Goal: Information Seeking & Learning: Compare options

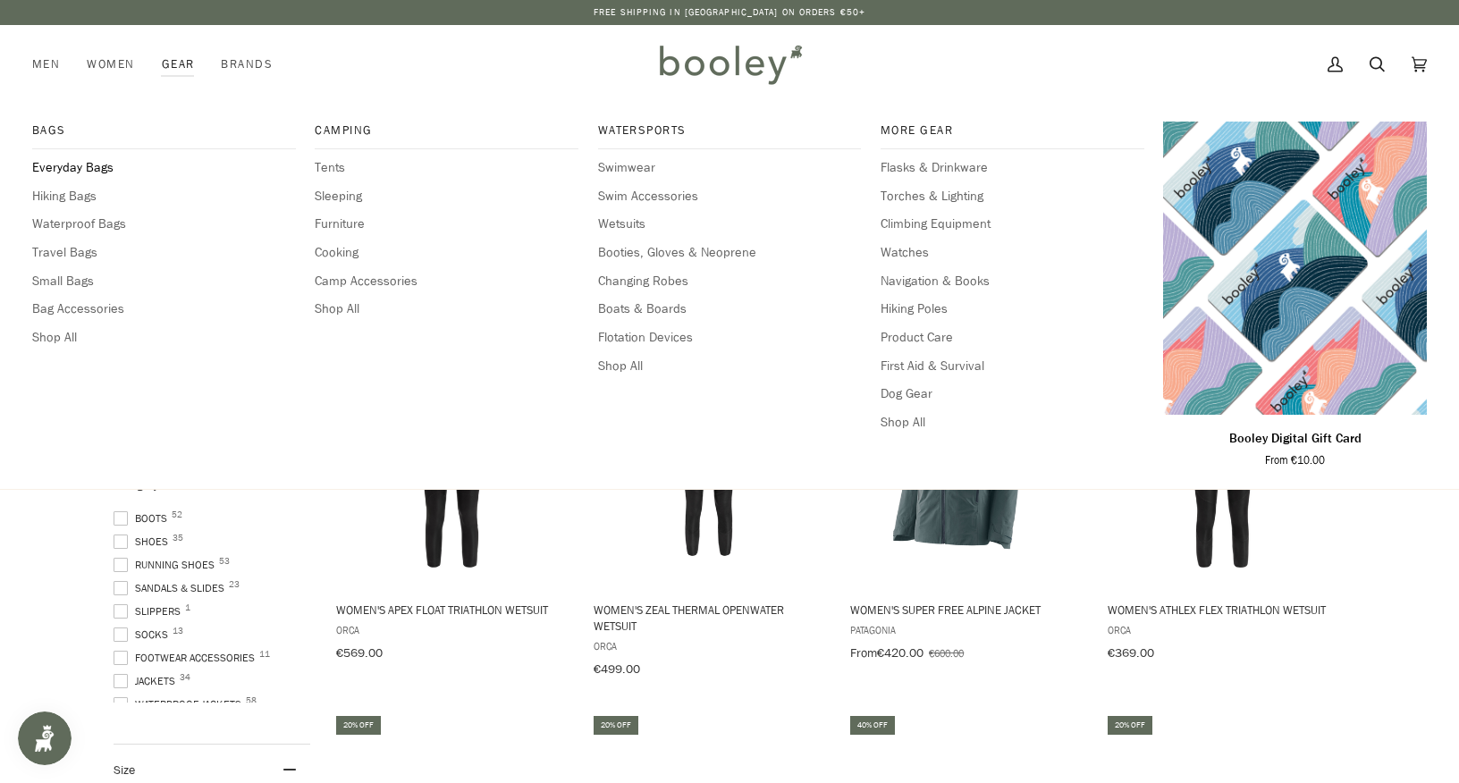
click at [66, 164] on span "Everyday Bags" at bounding box center [164, 168] width 264 height 20
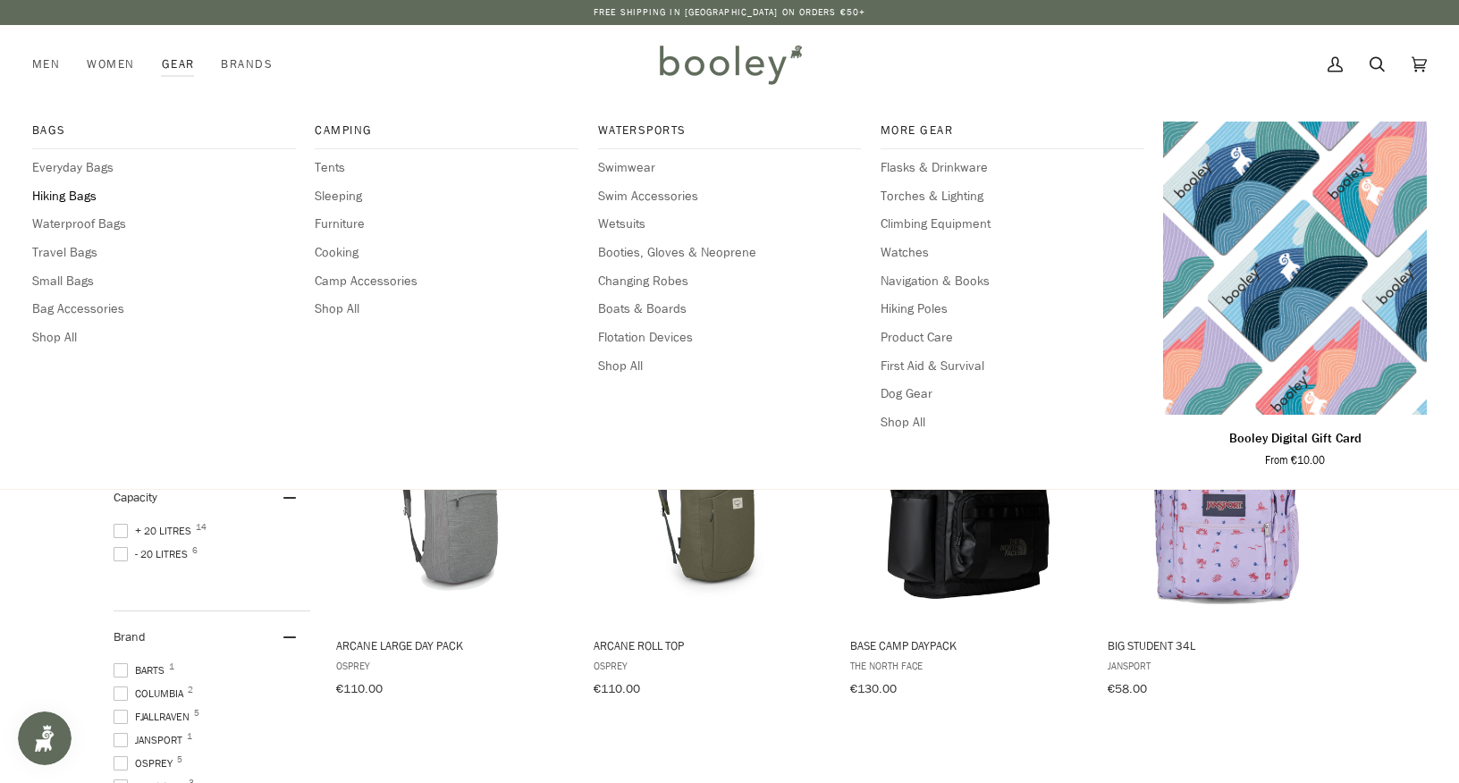
click at [75, 198] on span "Hiking Bags" at bounding box center [164, 197] width 264 height 20
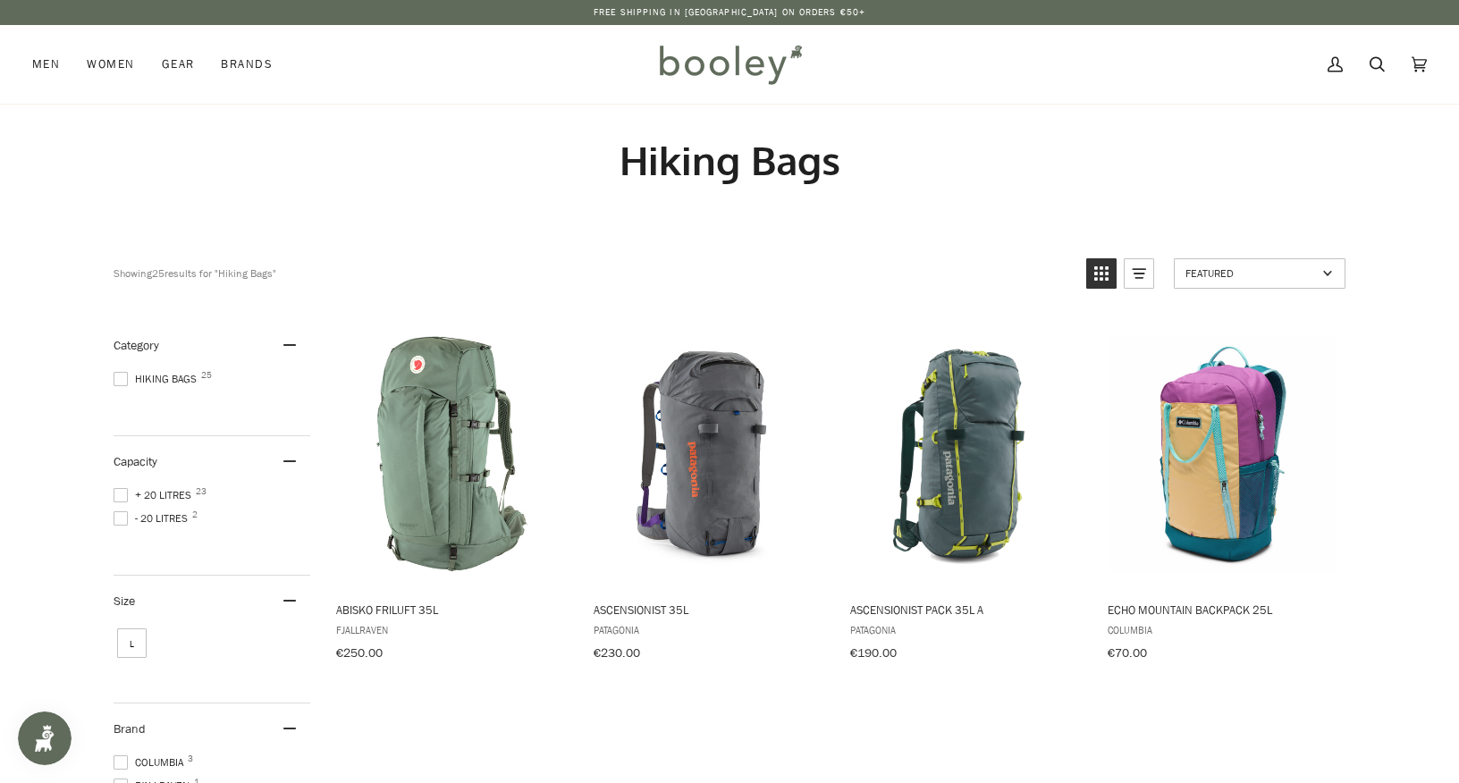
click at [122, 518] on span at bounding box center [121, 518] width 14 height 14
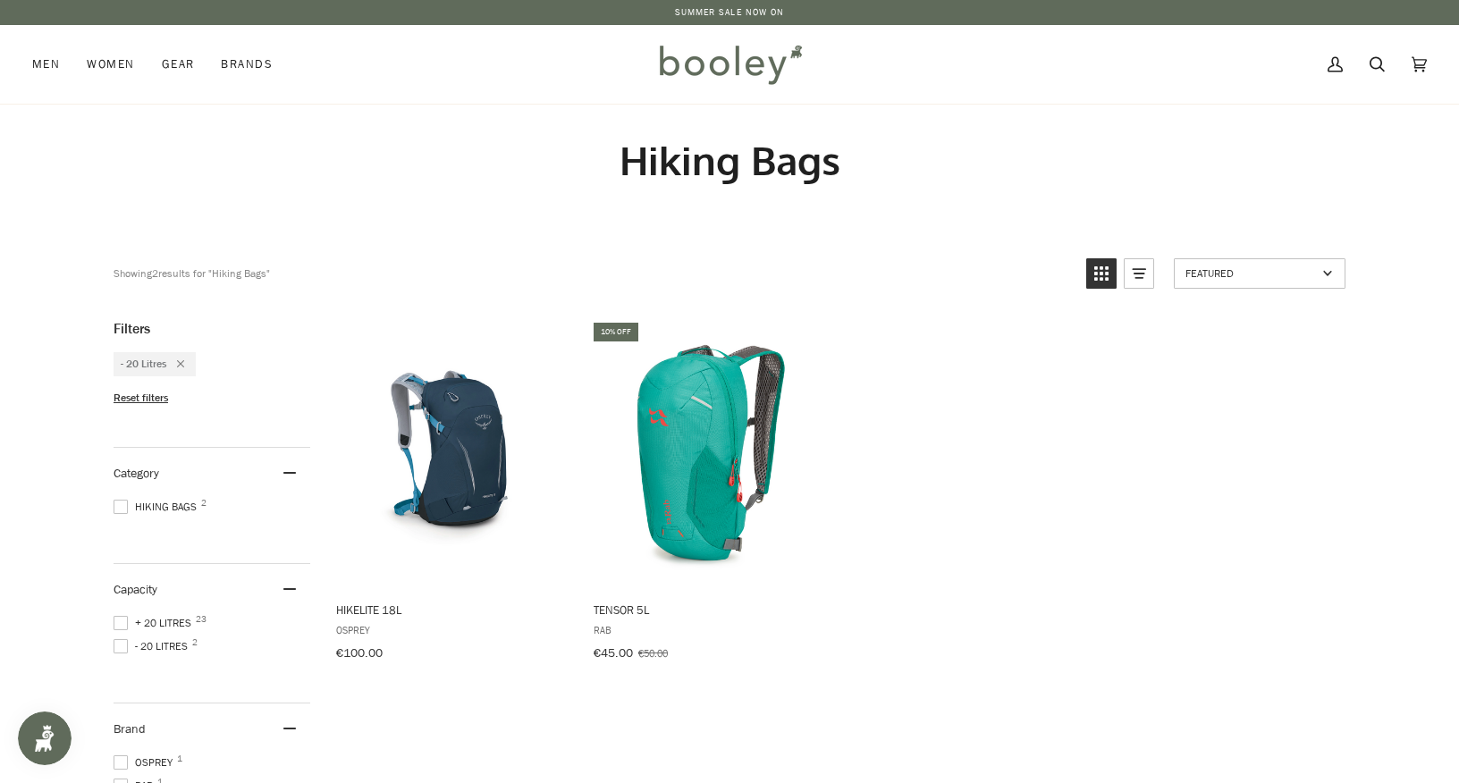
click at [121, 639] on span at bounding box center [121, 646] width 14 height 14
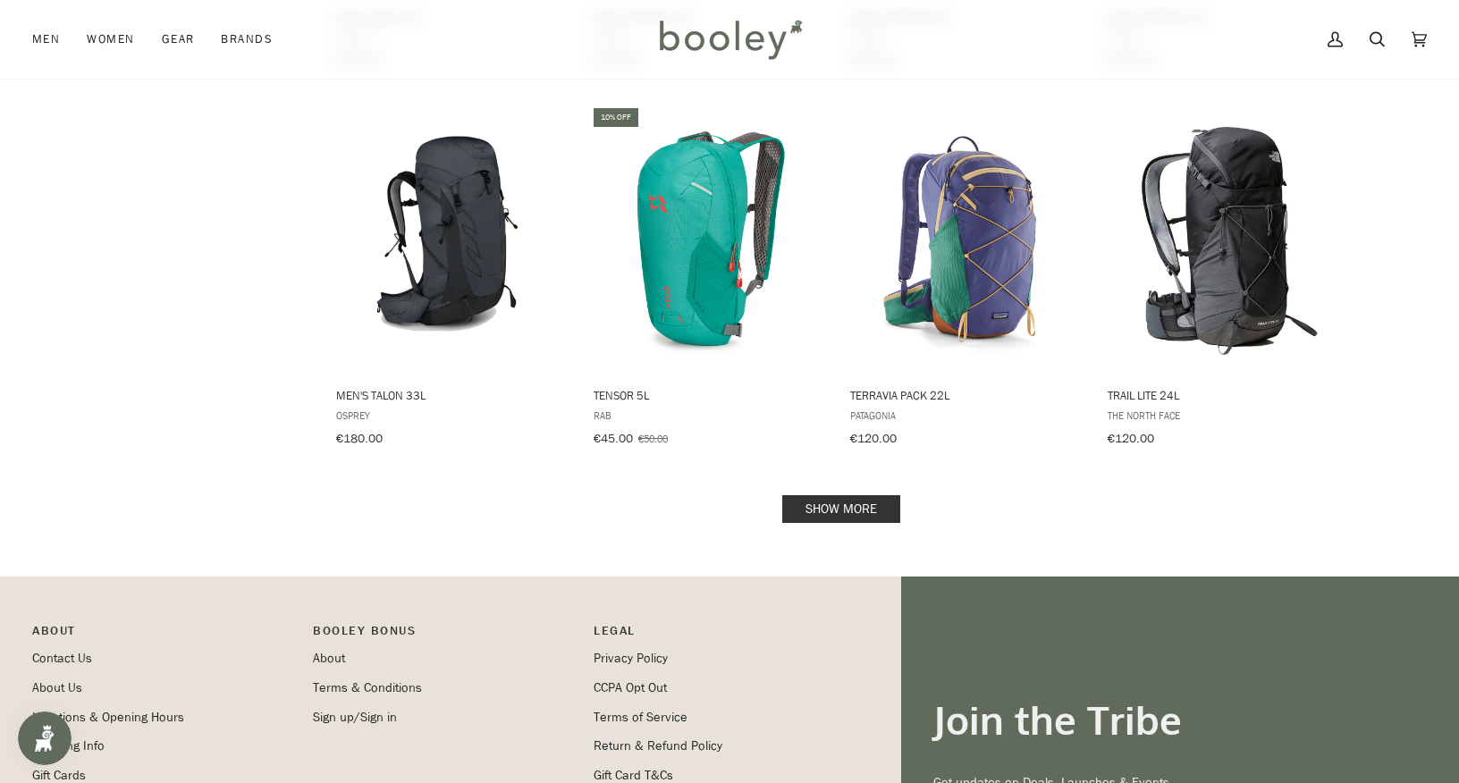
scroll to position [1752, 0]
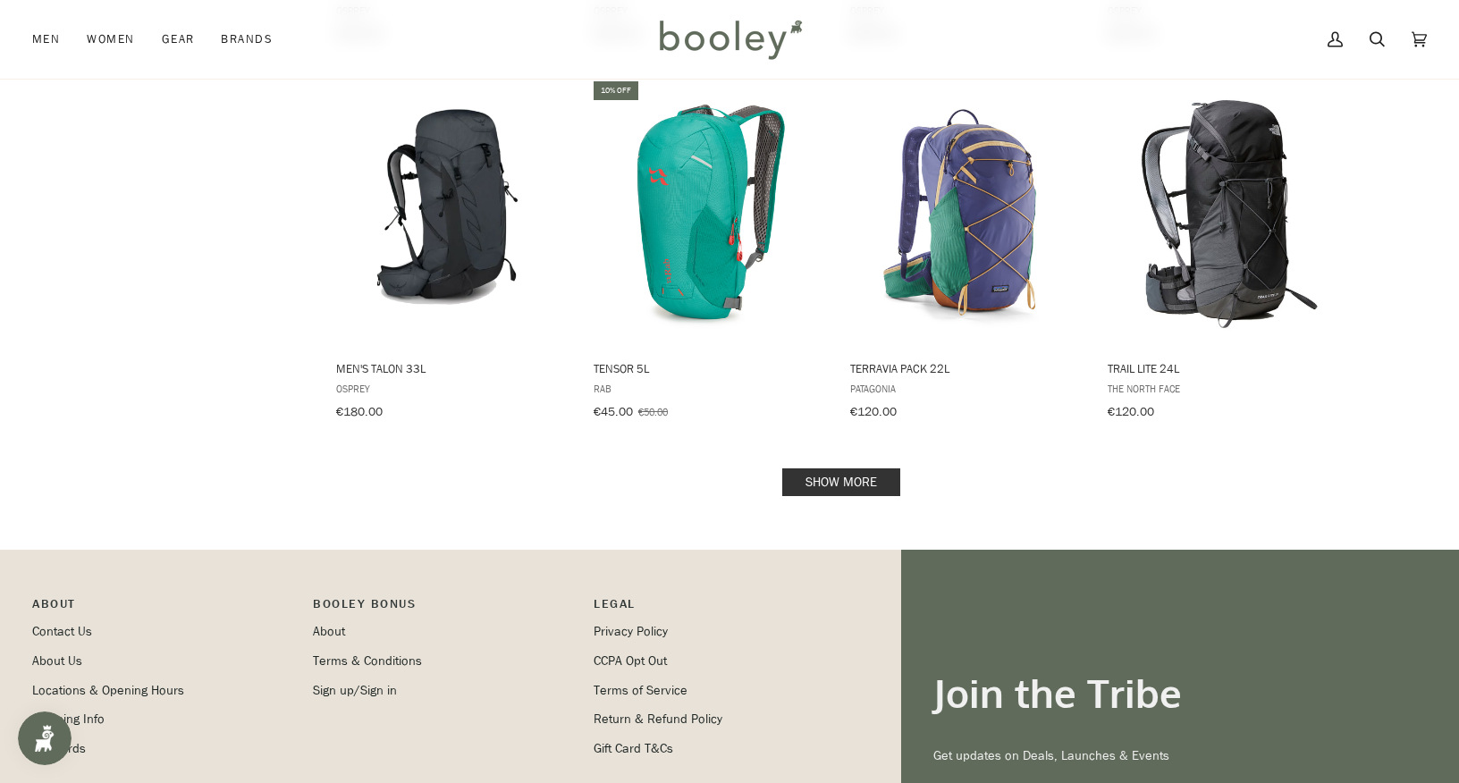
click at [825, 468] on link "Show more" at bounding box center [841, 482] width 118 height 28
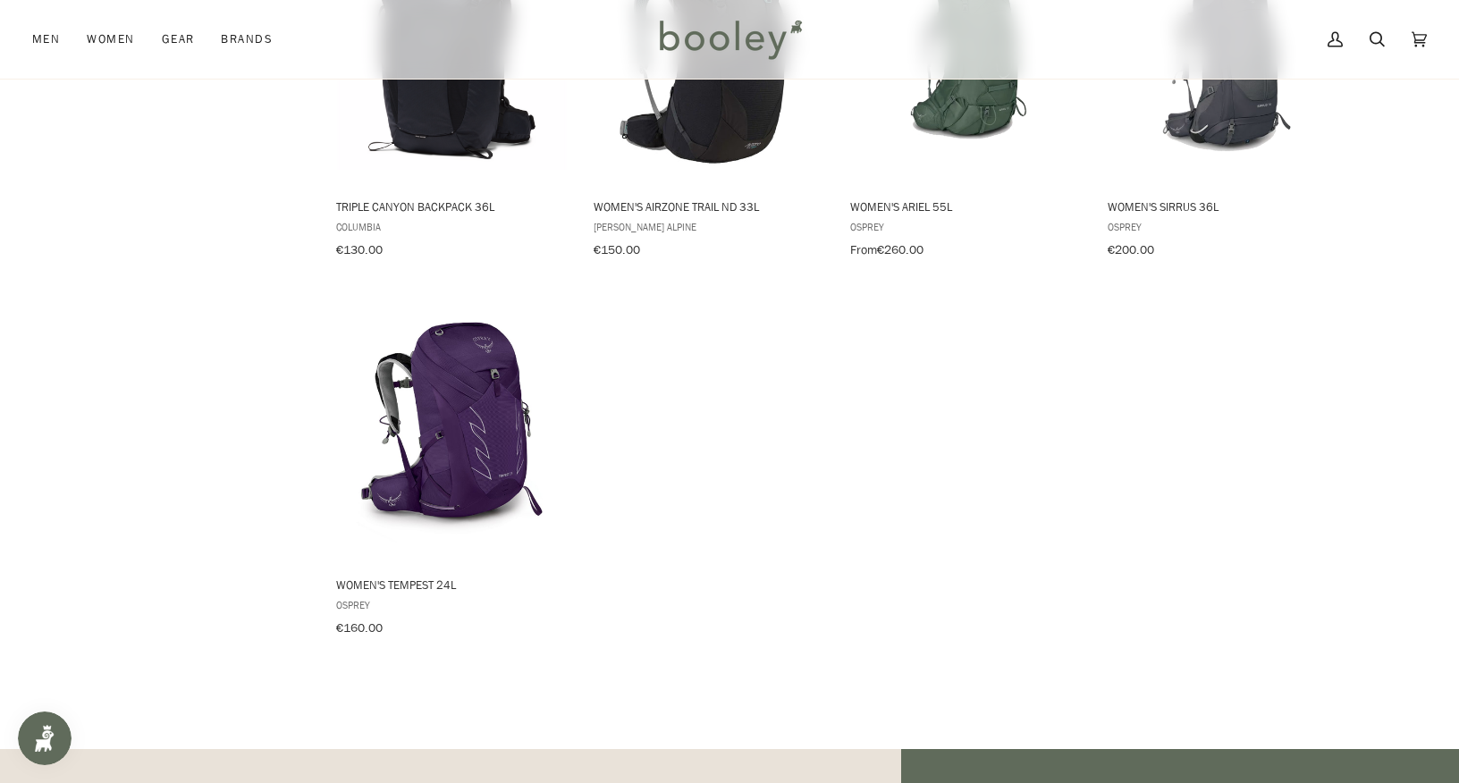
scroll to position [2288, 0]
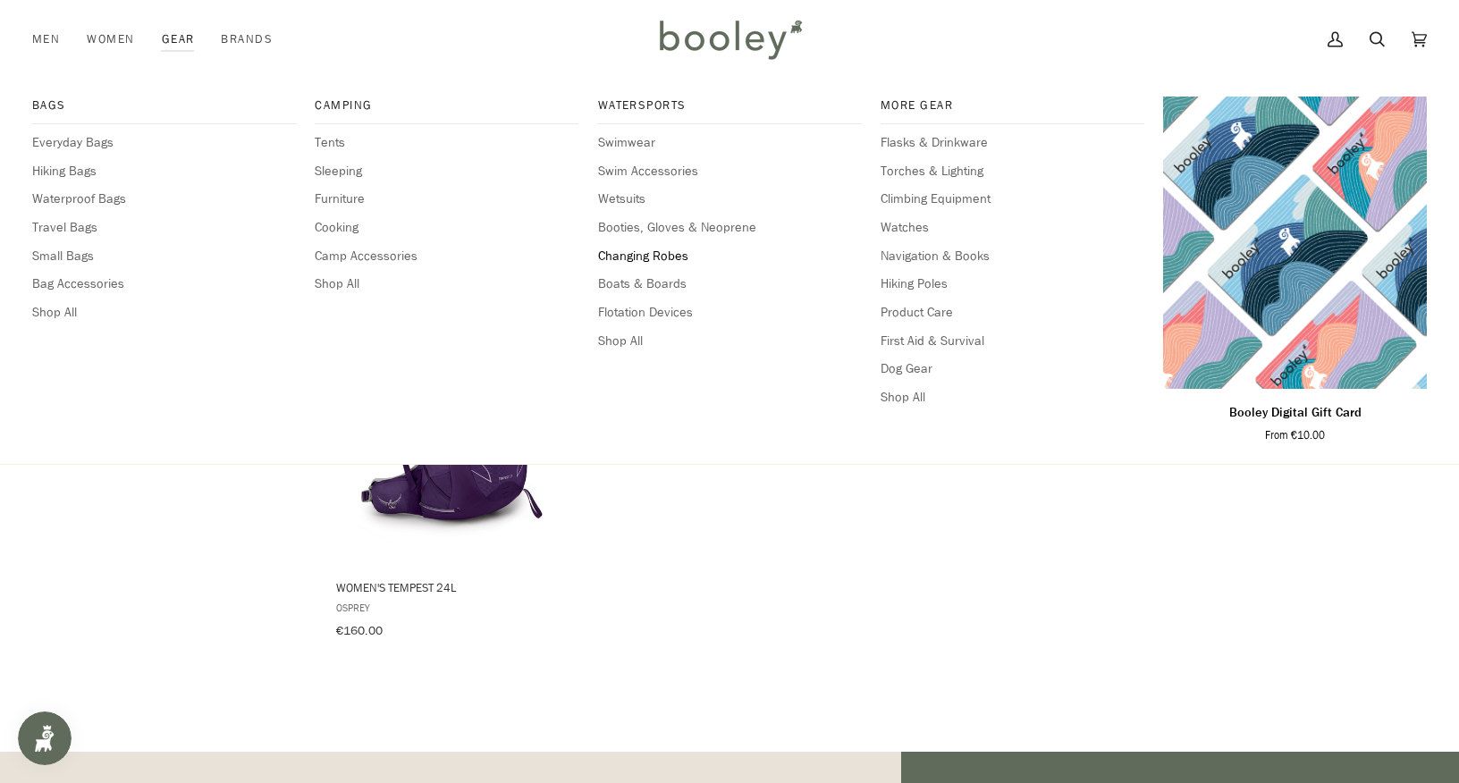
click at [660, 256] on span "Changing Robes" at bounding box center [730, 257] width 264 height 20
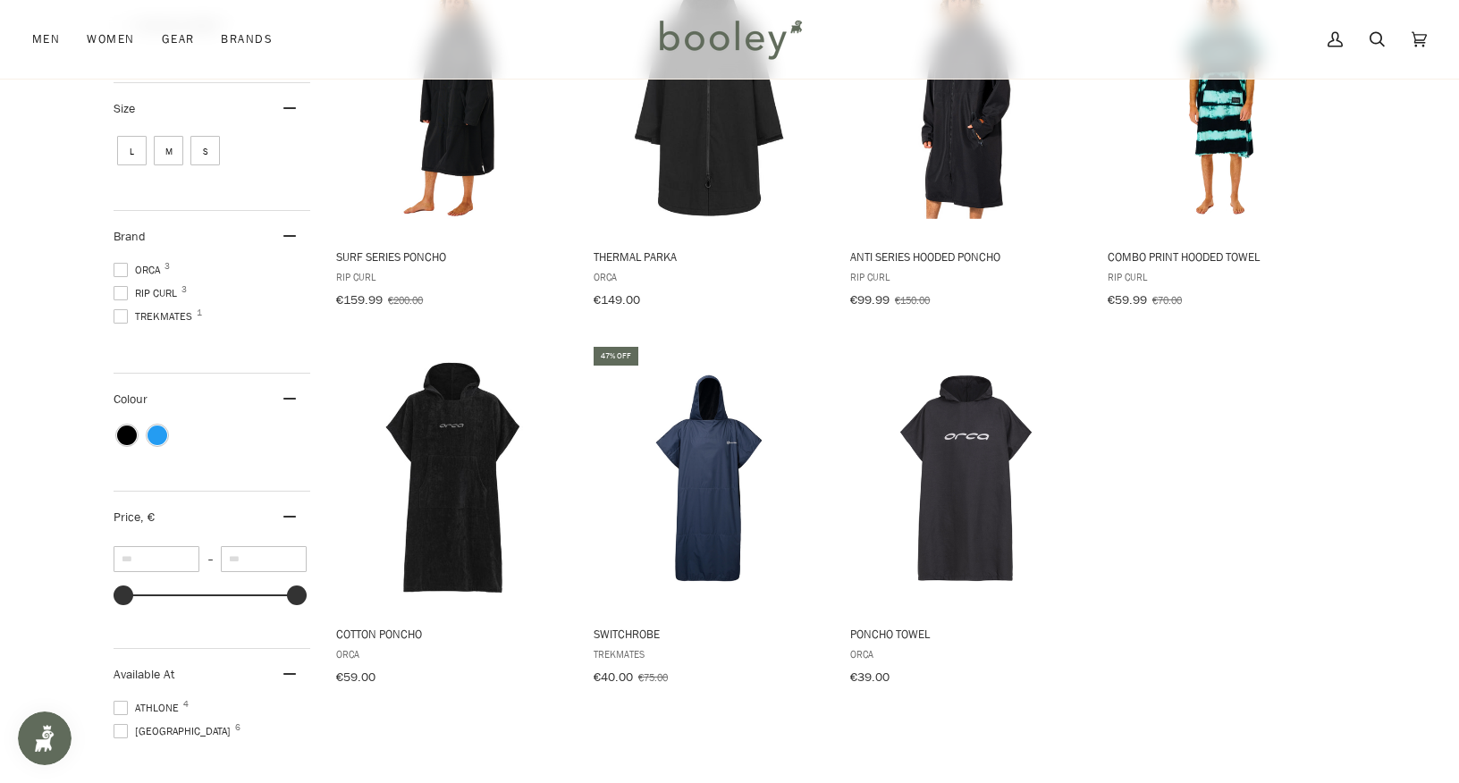
scroll to position [358, 0]
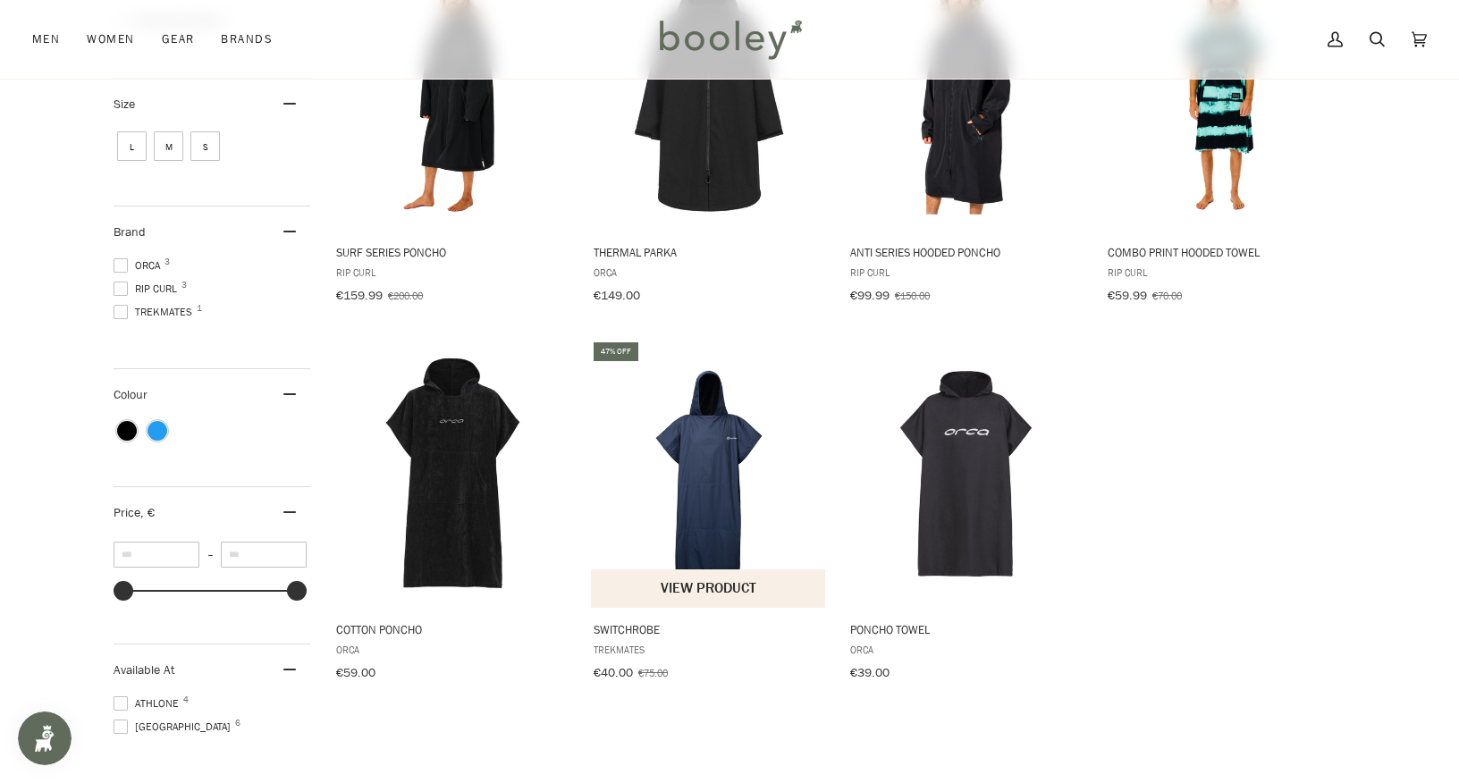
click at [712, 465] on img "Switchrobe" at bounding box center [709, 474] width 237 height 237
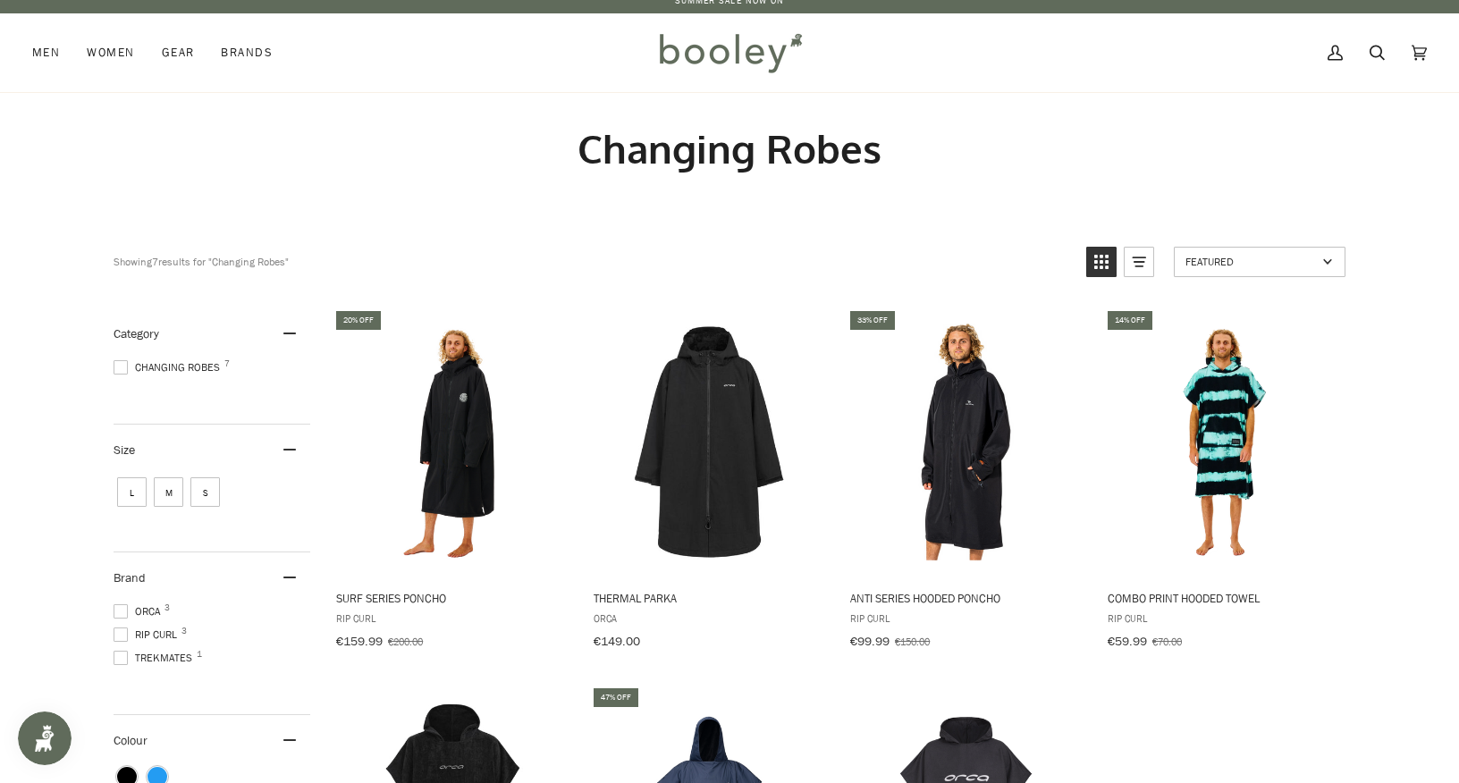
scroll to position [0, 0]
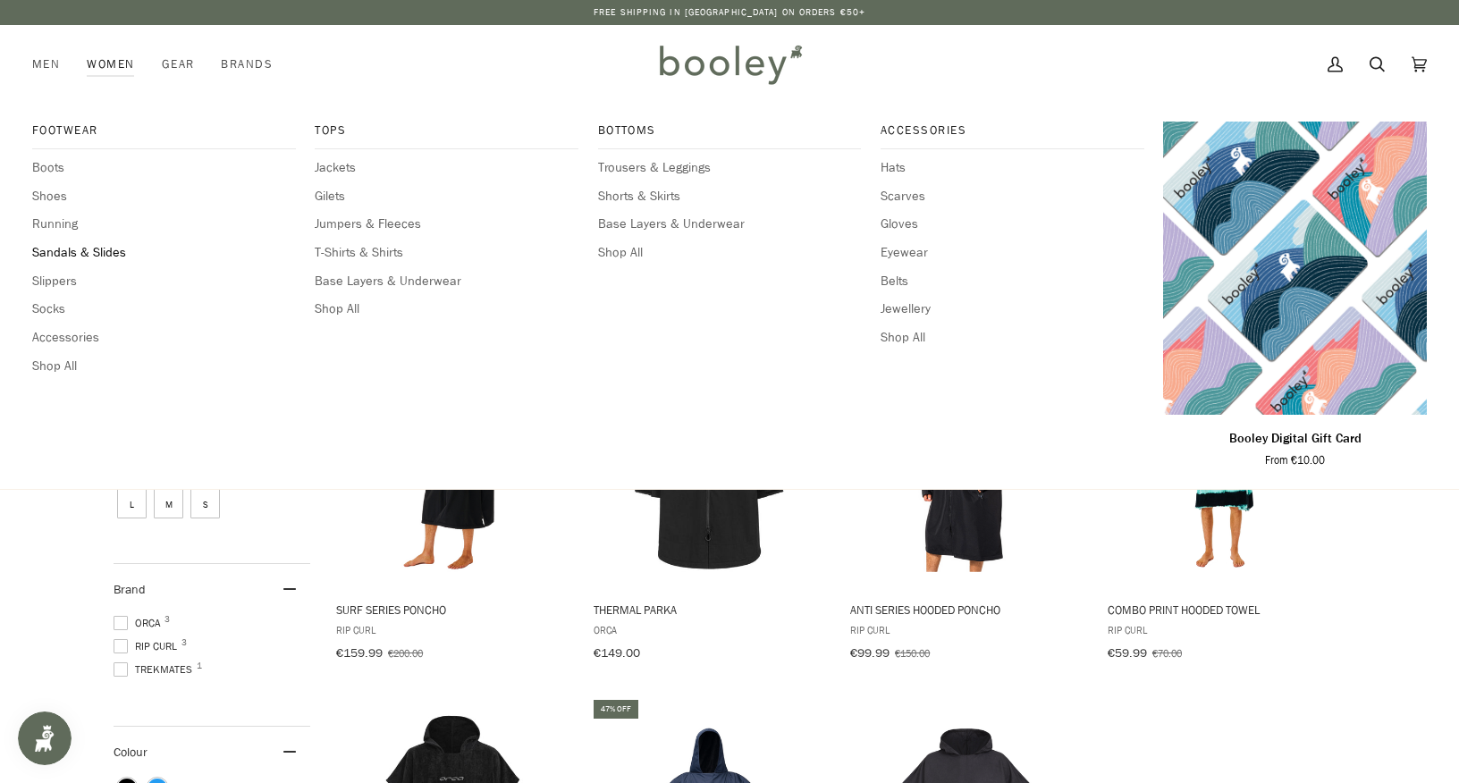
click at [55, 249] on span "Sandals & Slides" at bounding box center [164, 253] width 264 height 20
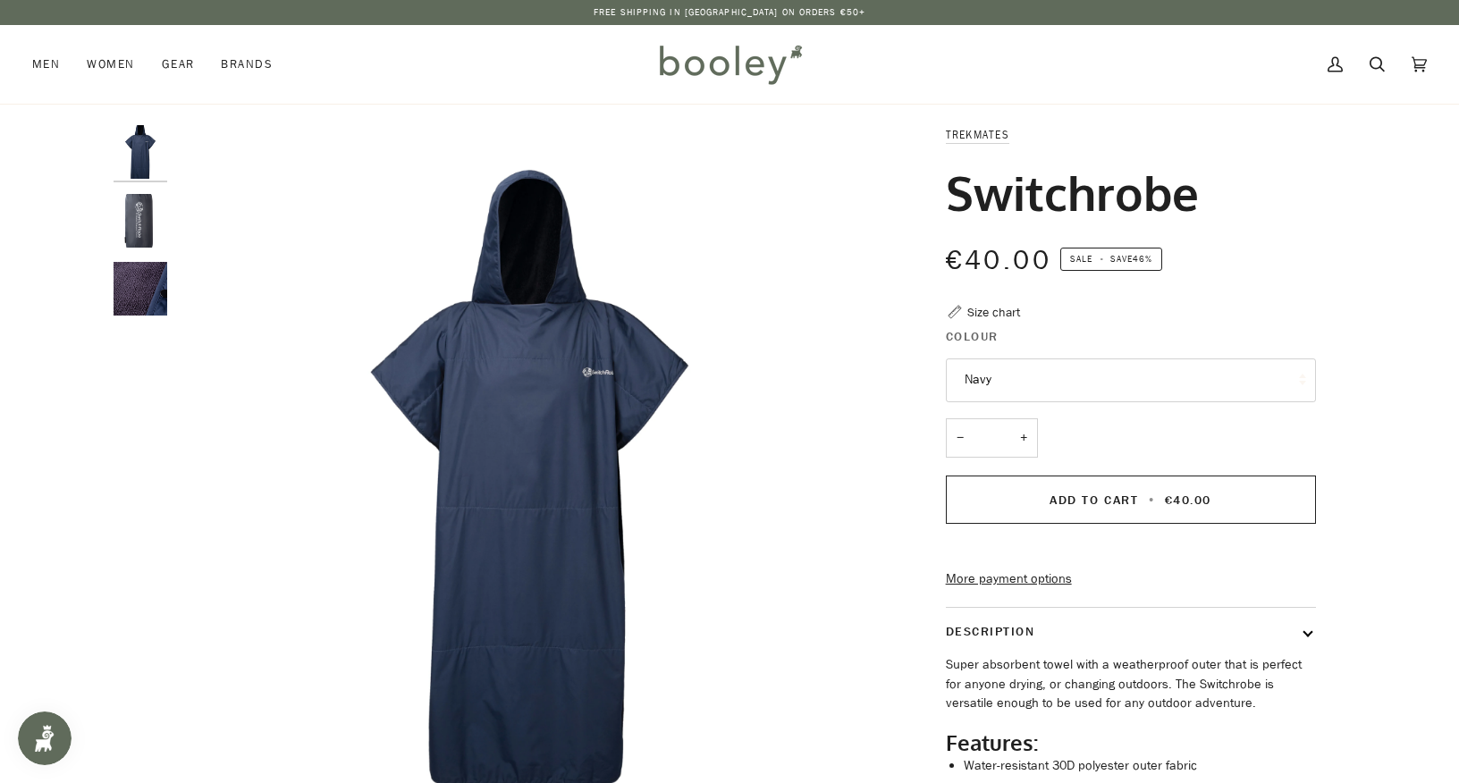
click at [1046, 713] on p "Super absorbent towel with a weatherproof outer that is perfect for anyone dryi…" at bounding box center [1131, 684] width 370 height 58
click at [1134, 713] on p "Super absorbent towel with a weatherproof outer that is perfect for anyone dryi…" at bounding box center [1131, 684] width 370 height 58
click at [1196, 713] on p "Super absorbent towel with a weatherproof outer that is perfect for anyone dryi…" at bounding box center [1131, 684] width 370 height 58
click at [1202, 713] on p "Super absorbent towel with a weatherproof outer that is perfect for anyone dryi…" at bounding box center [1131, 684] width 370 height 58
click at [573, 442] on img "Trekmates Switchrobe Navy - Booley Galway" at bounding box center [529, 478] width 707 height 707
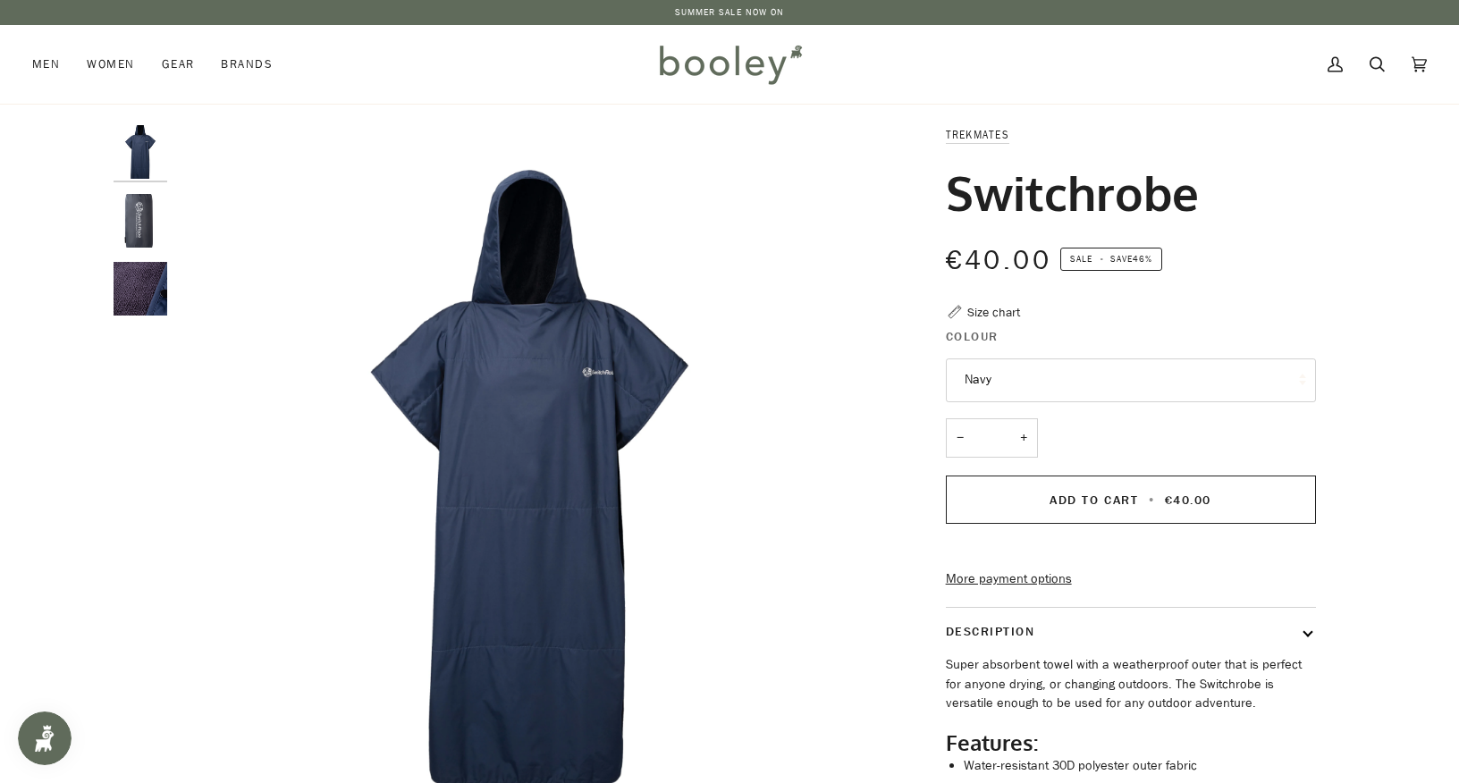
click at [137, 231] on img "Trekmates Switchrobe - Booley Galway" at bounding box center [141, 221] width 54 height 54
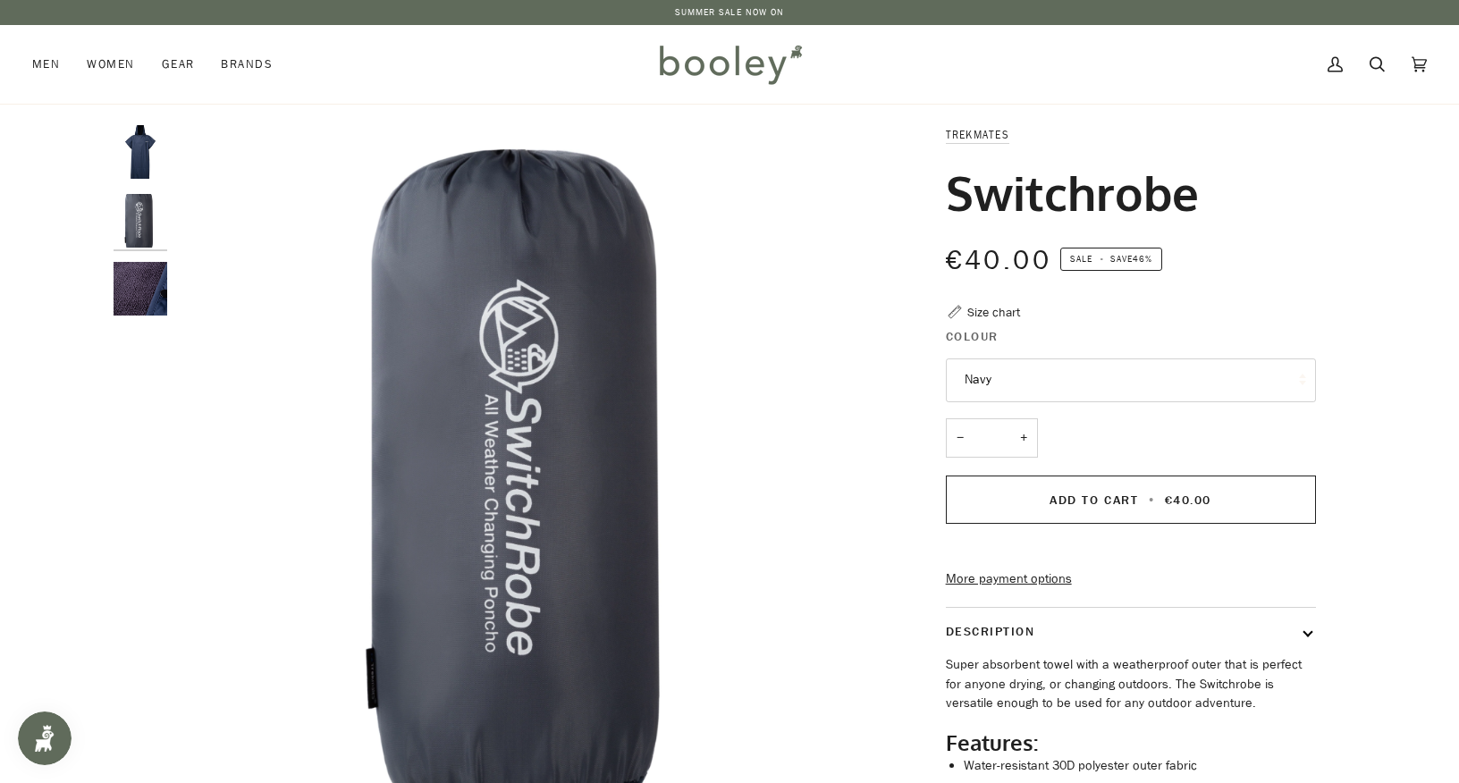
click at [149, 275] on img "Trekmates Switchrobe Navy - Booley Galway" at bounding box center [141, 289] width 54 height 54
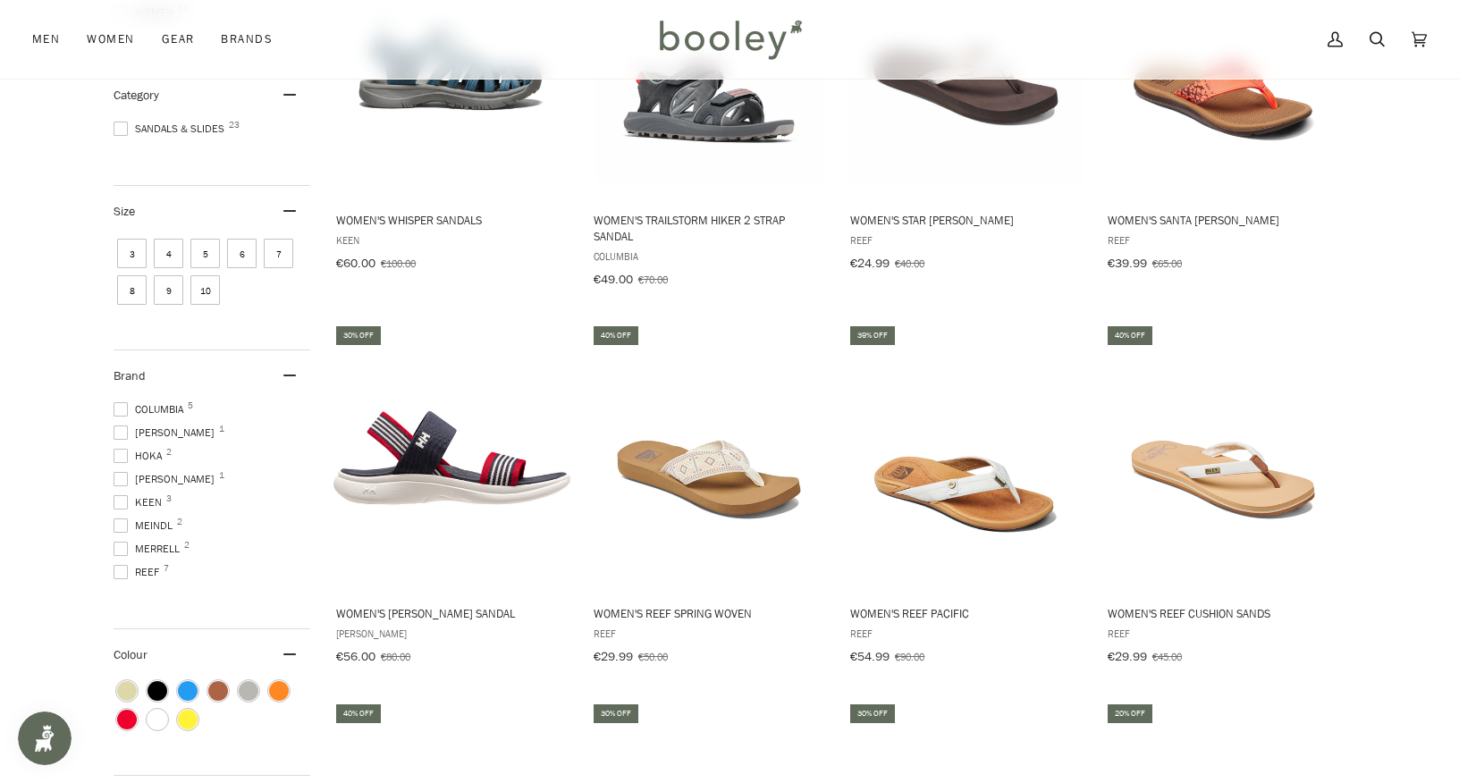
scroll to position [393, 0]
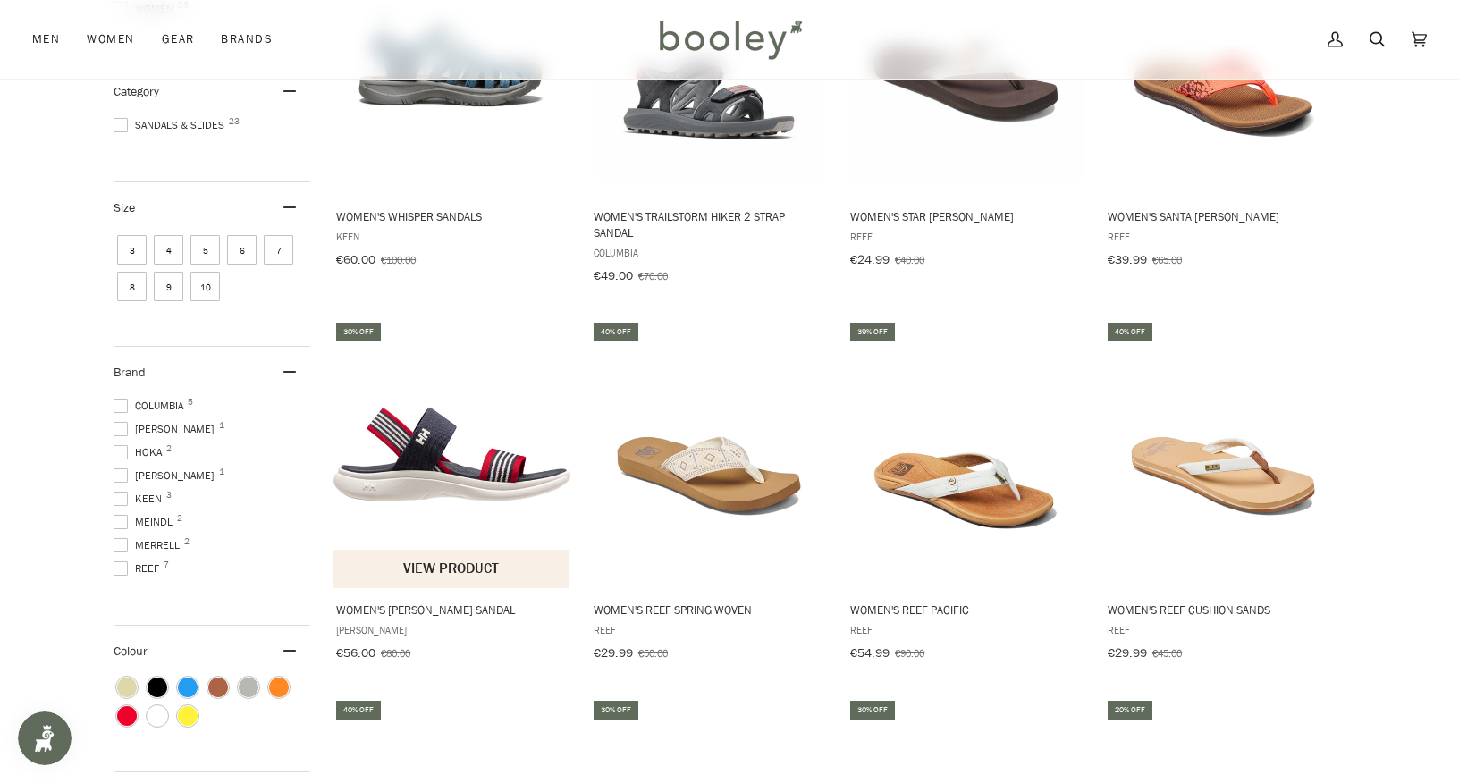
click at [477, 469] on img "Women's Risor Sandal" at bounding box center [451, 454] width 237 height 237
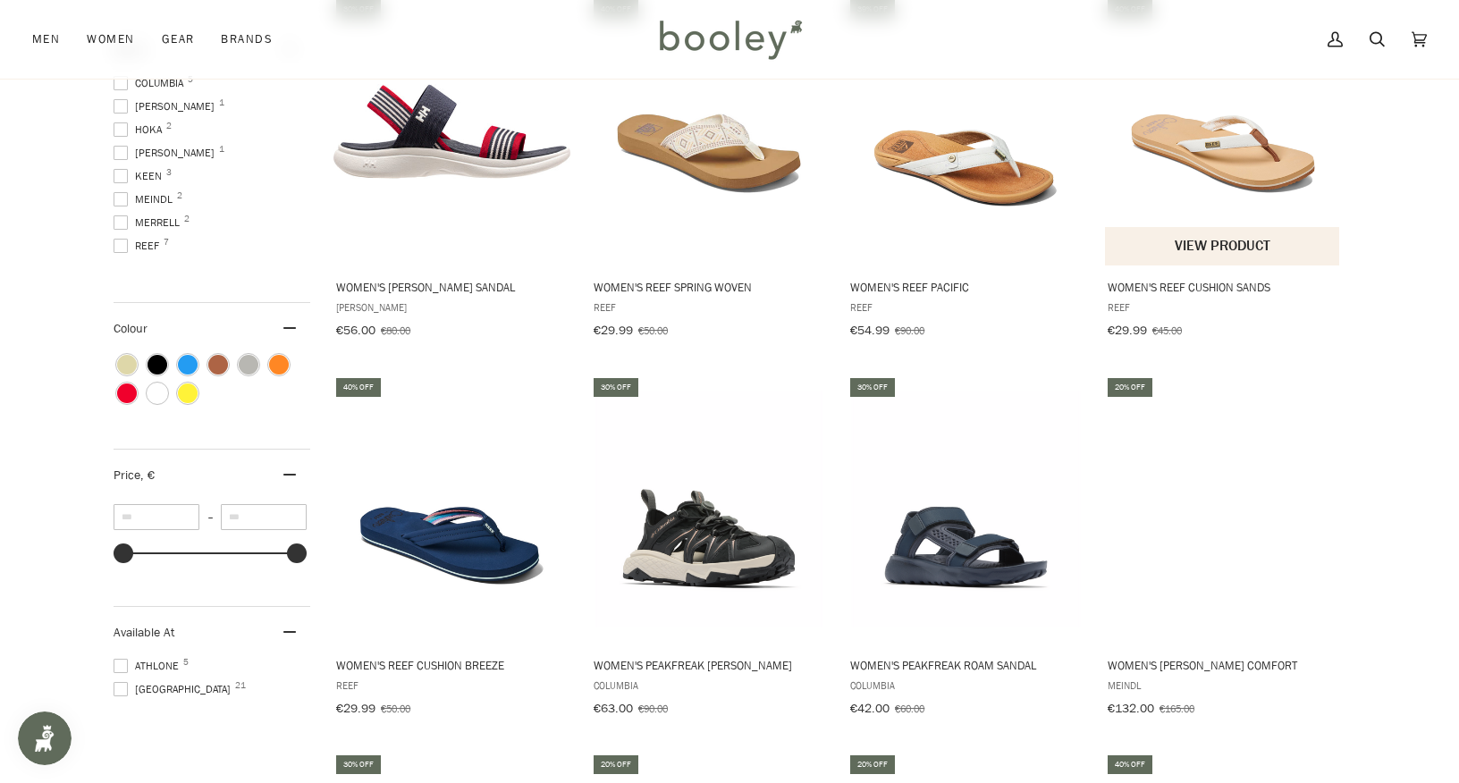
scroll to position [787, 0]
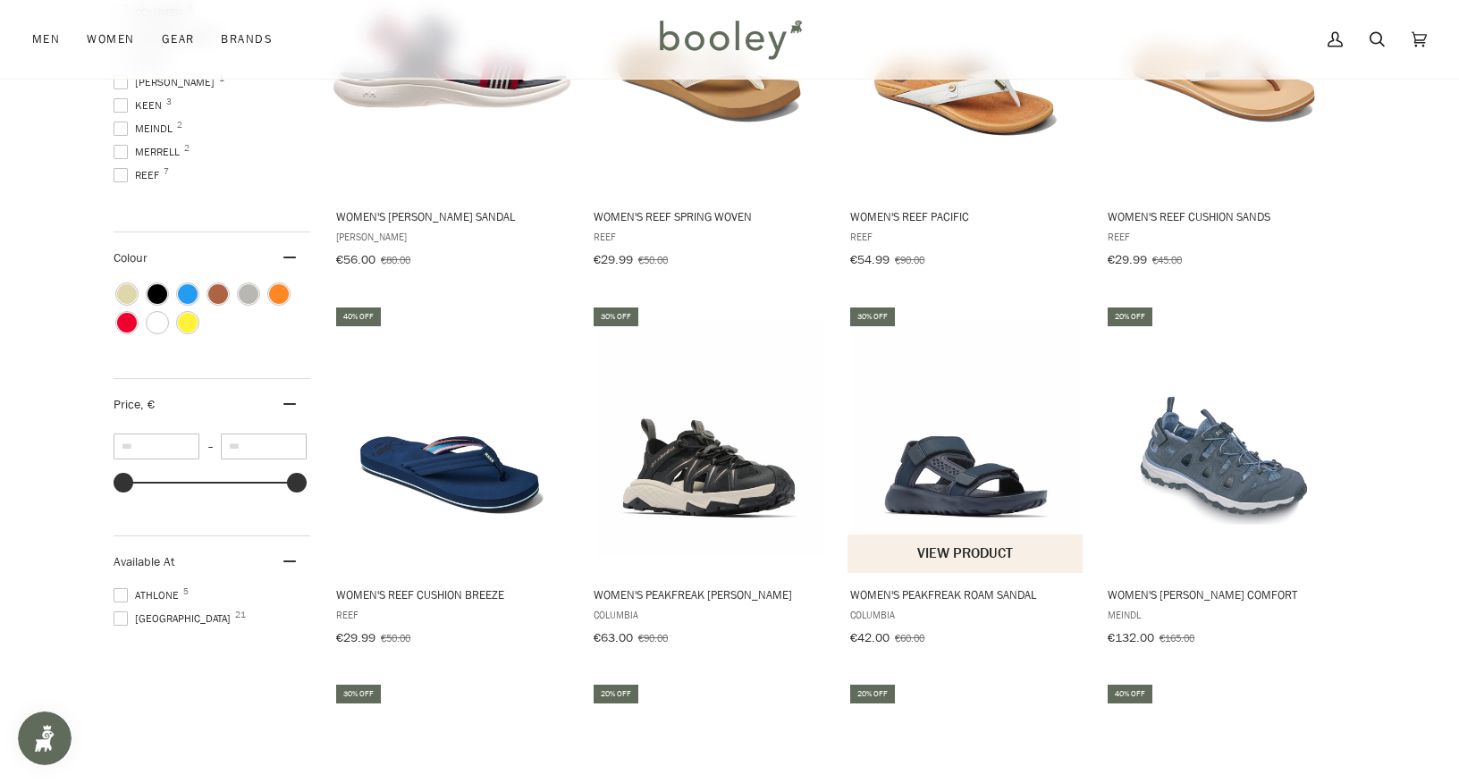
click at [967, 463] on img "Women's Peakfreak Roam Sandal" at bounding box center [965, 438] width 237 height 237
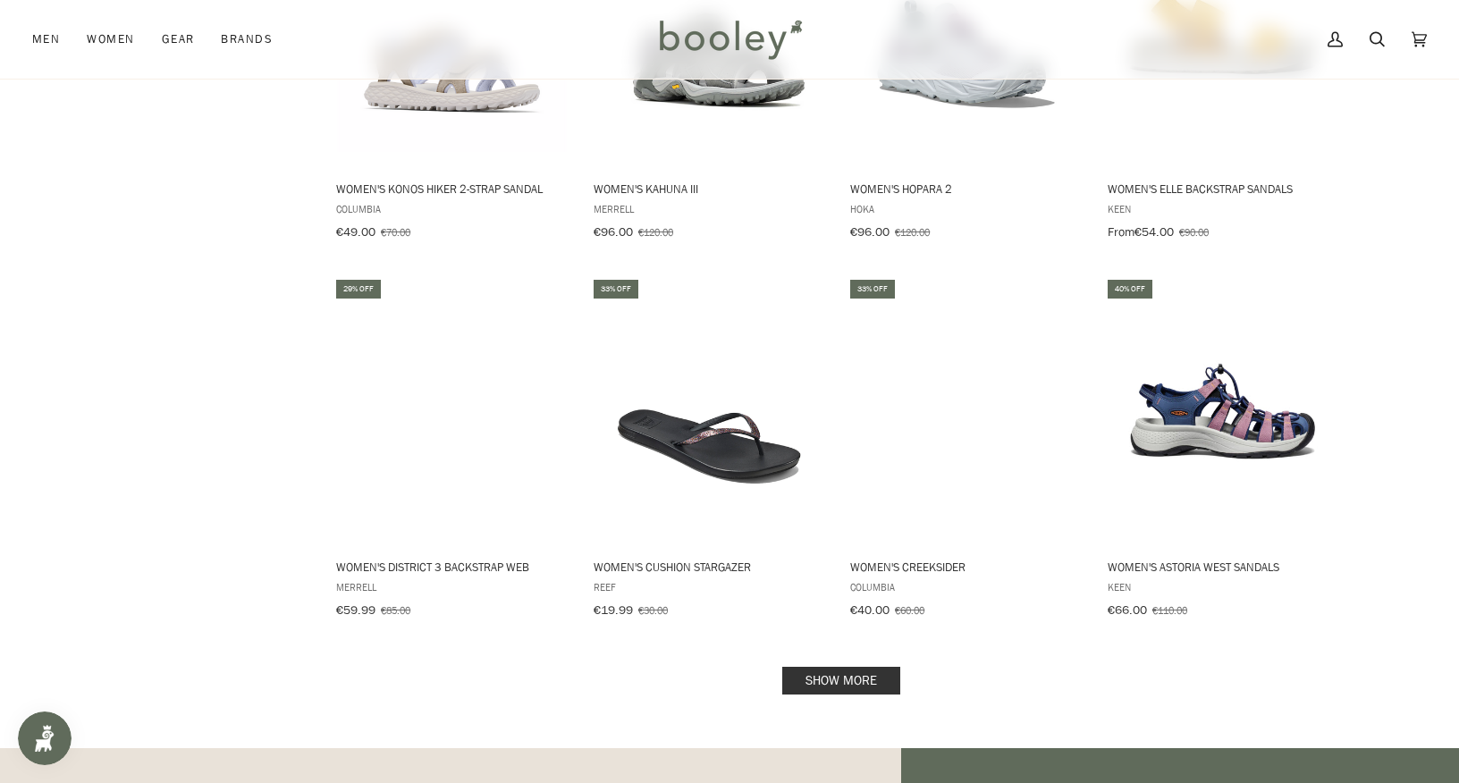
scroll to position [1573, 0]
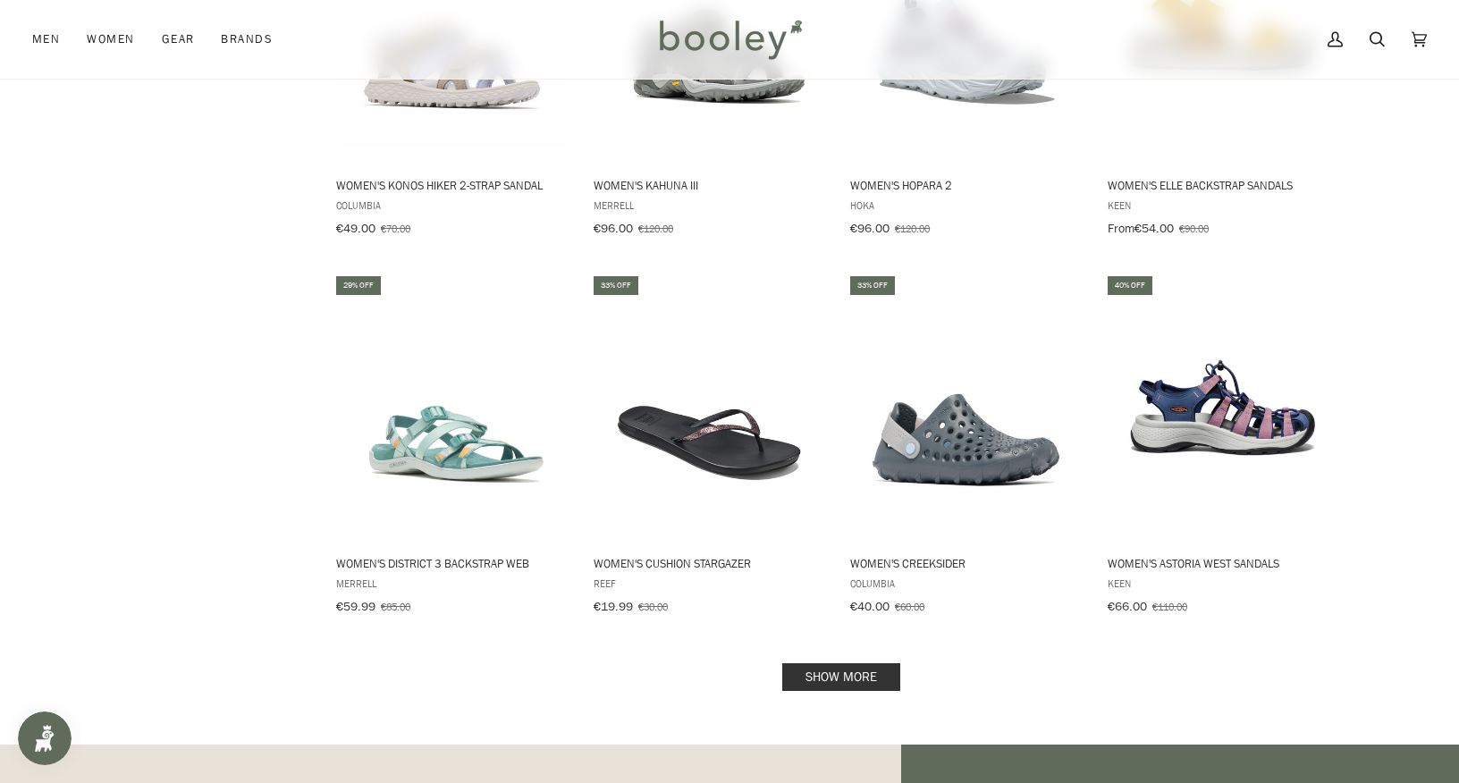
click at [870, 664] on link "Show more" at bounding box center [841, 677] width 118 height 28
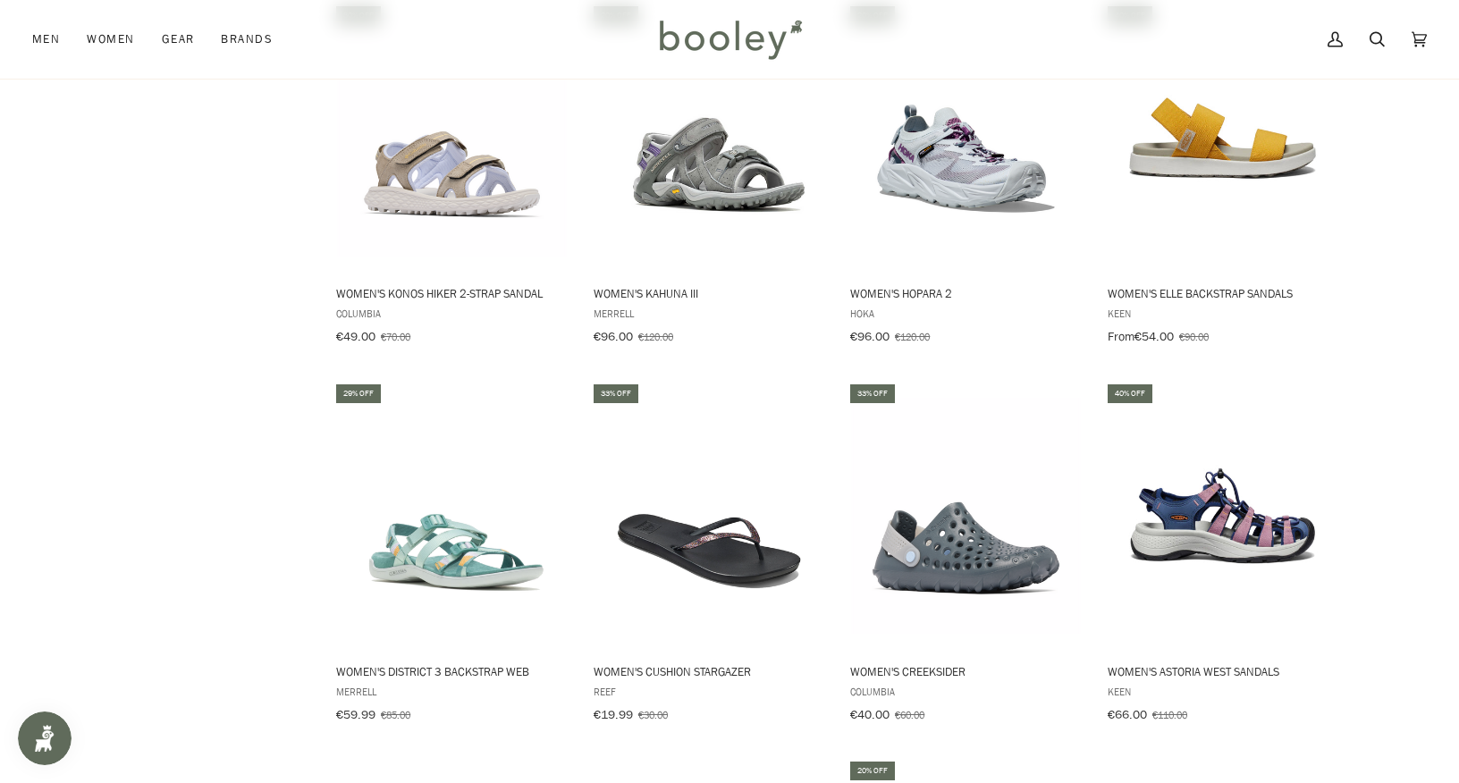
scroll to position [1470, 0]
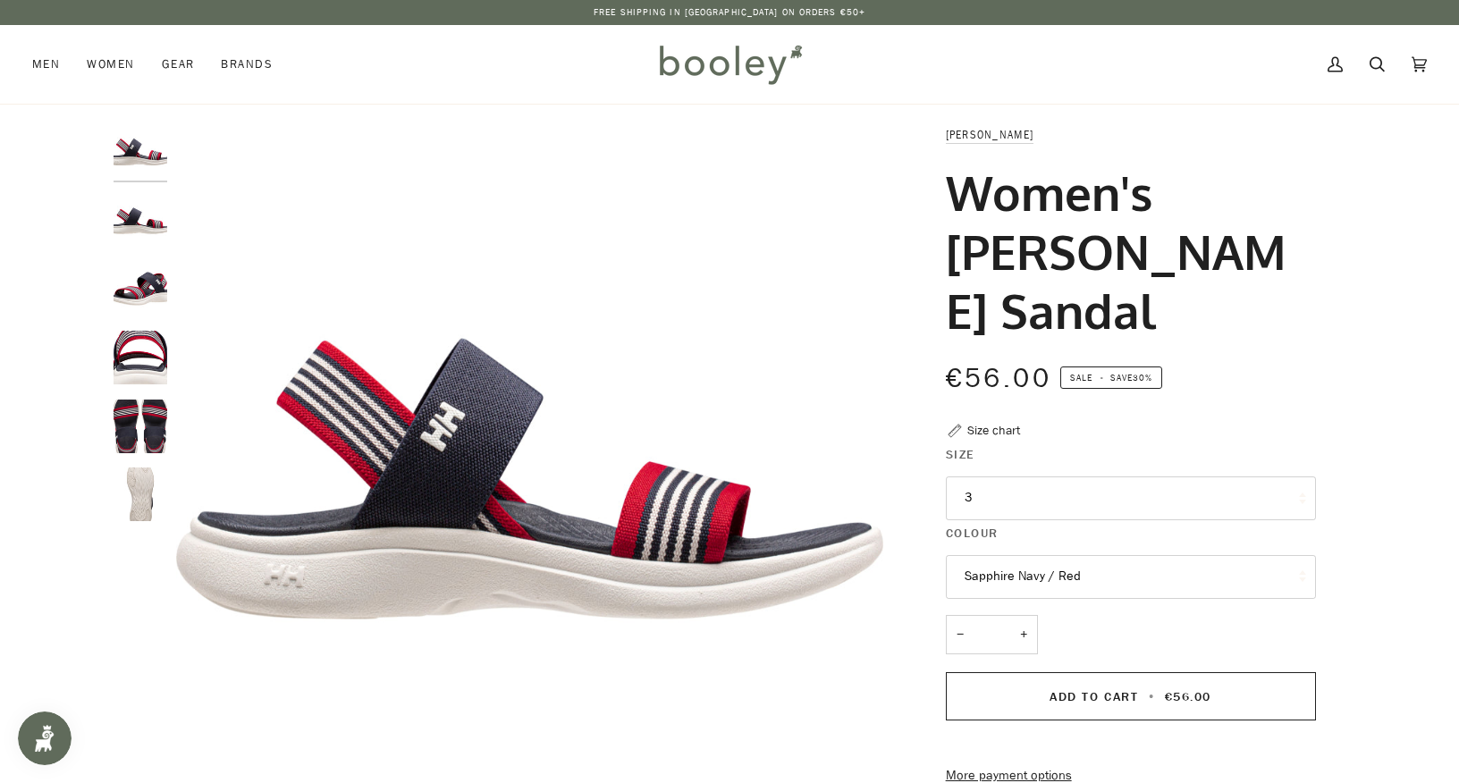
click at [146, 289] on img "Helly Hansen Women's Risor Sandal Sapphire Navy / Red - Booley Galway" at bounding box center [141, 289] width 54 height 54
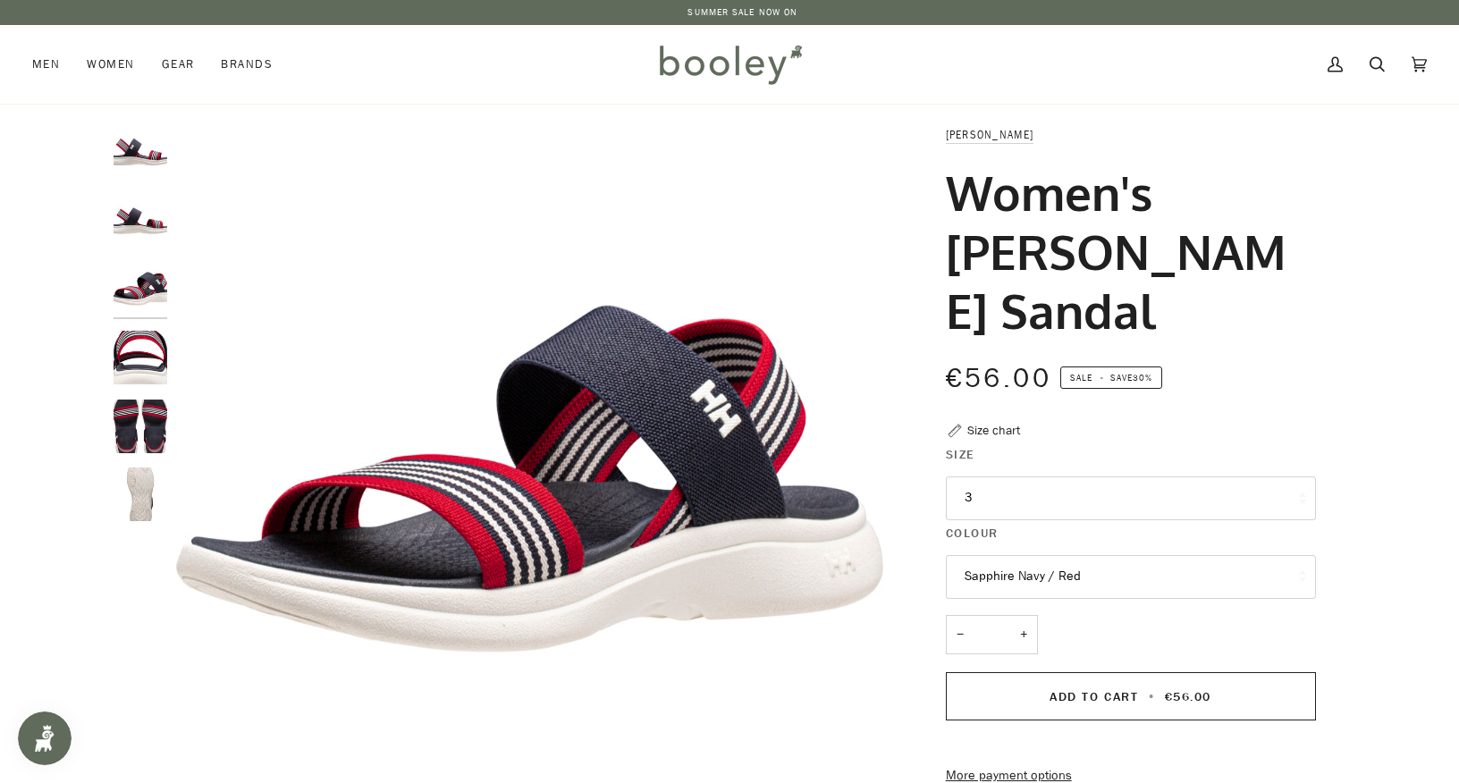
click at [123, 424] on img "Helly Hansen Women's Risor Sandal Sapphire Navy / Red - Booley Galway" at bounding box center [141, 427] width 54 height 54
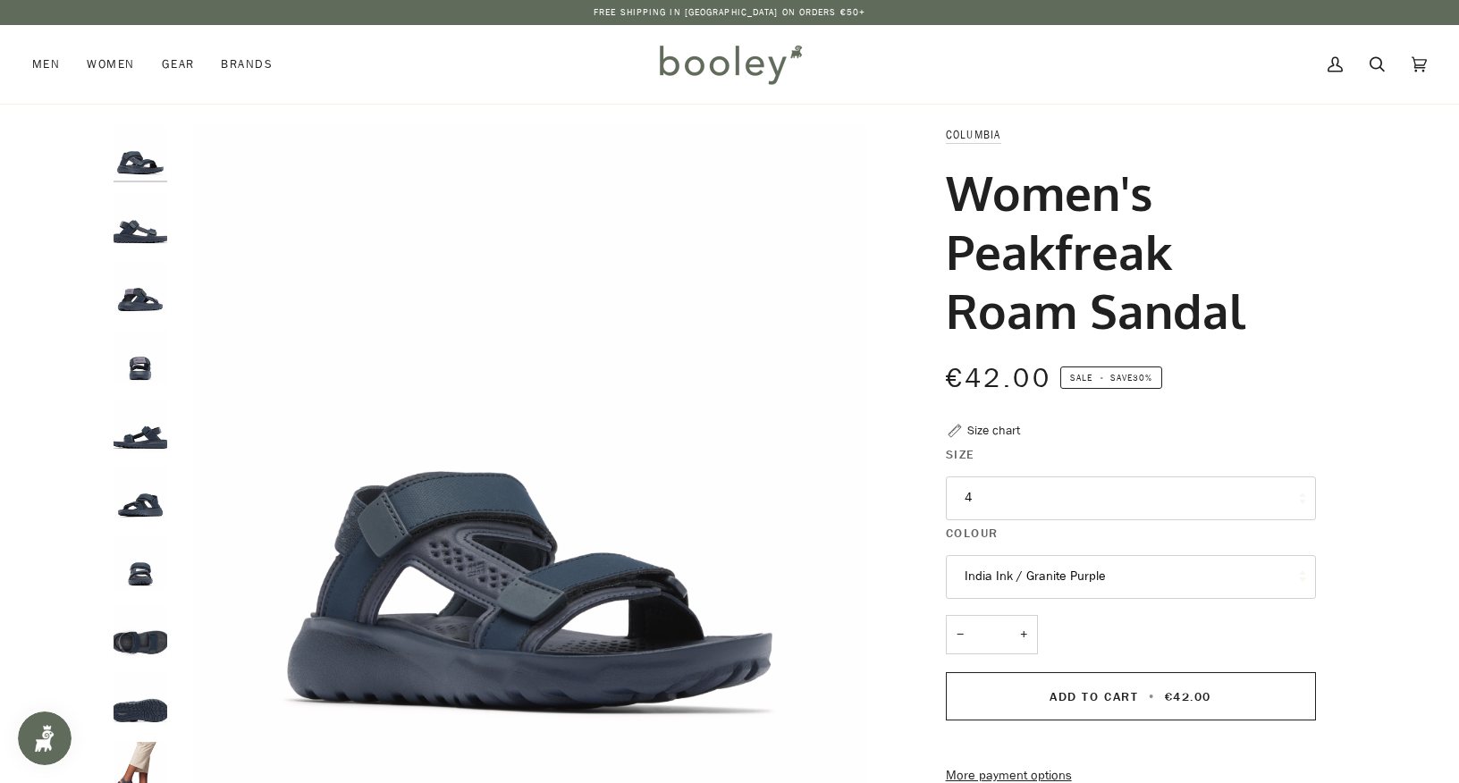
click at [147, 378] on img "Columbia Women's Peakfreak Roam Sandal India Ink / Granite Purple - Booley Galw…" at bounding box center [141, 358] width 54 height 54
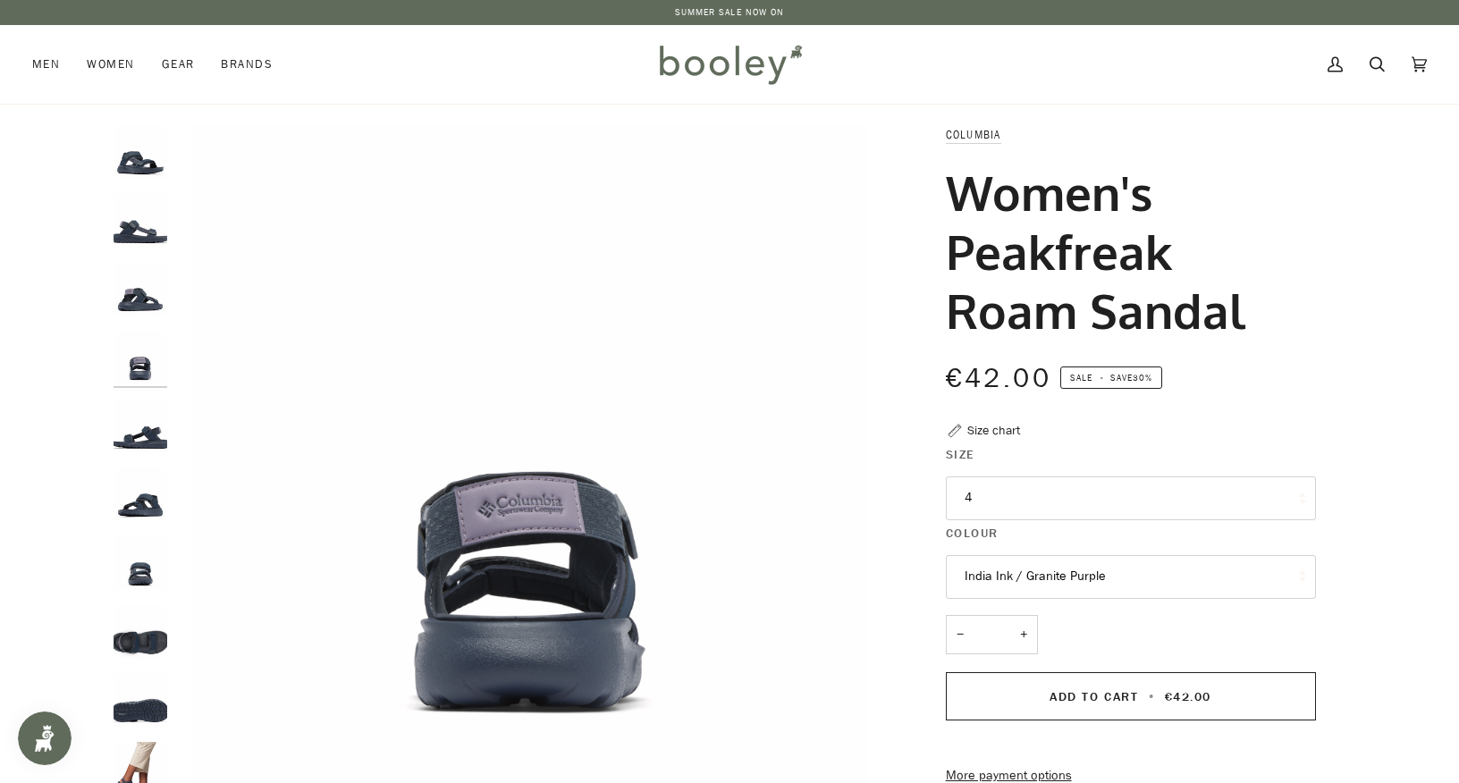
click at [139, 642] on img "Columbia Women's Peakfreak Roam Sandal India Ink / Granite Purple - Booley Galw…" at bounding box center [141, 632] width 54 height 54
